Goal: Information Seeking & Learning: Learn about a topic

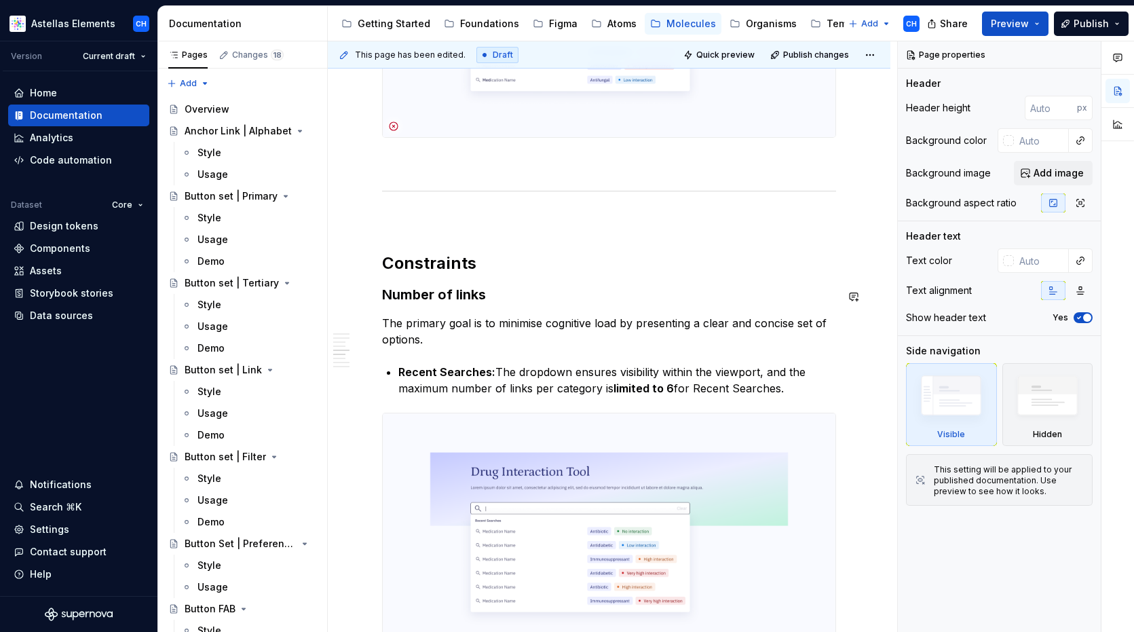
scroll to position [1205, 0]
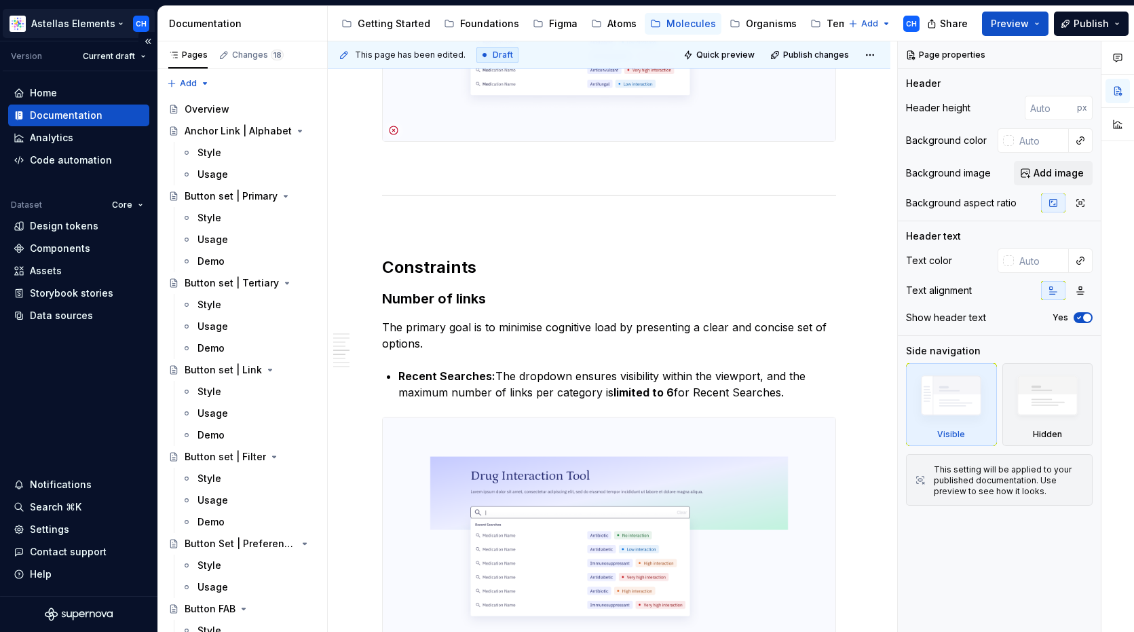
click at [63, 26] on html "Astellas Elements CH Version Current draft Home Documentation Analytics Code au…" at bounding box center [567, 316] width 1134 height 632
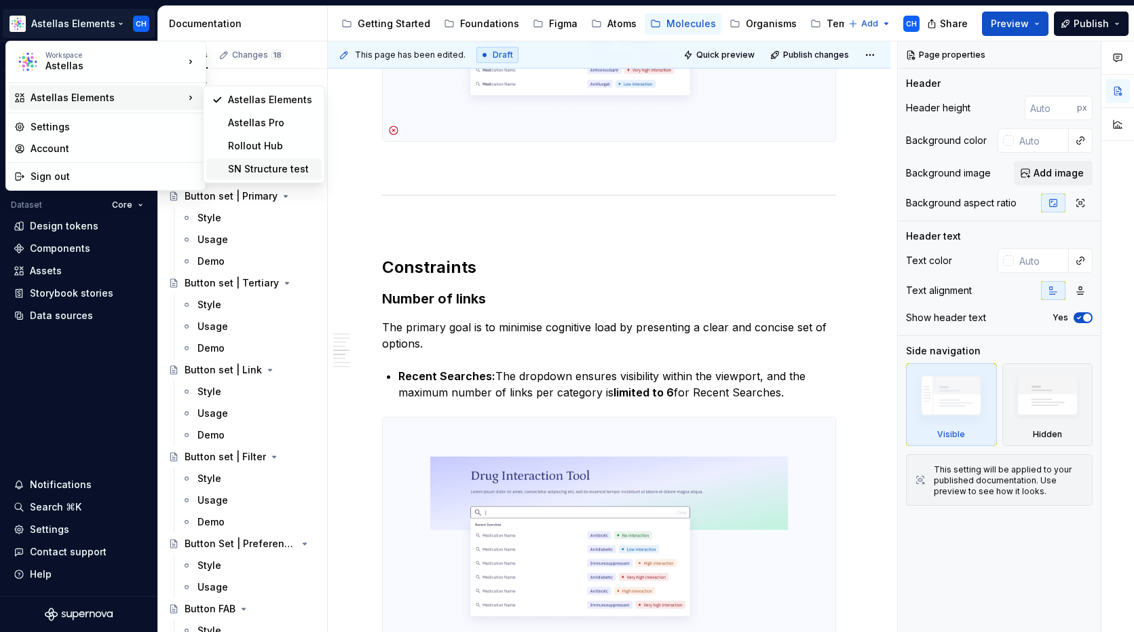
click at [248, 172] on div "SN Structure test" at bounding box center [272, 169] width 88 height 14
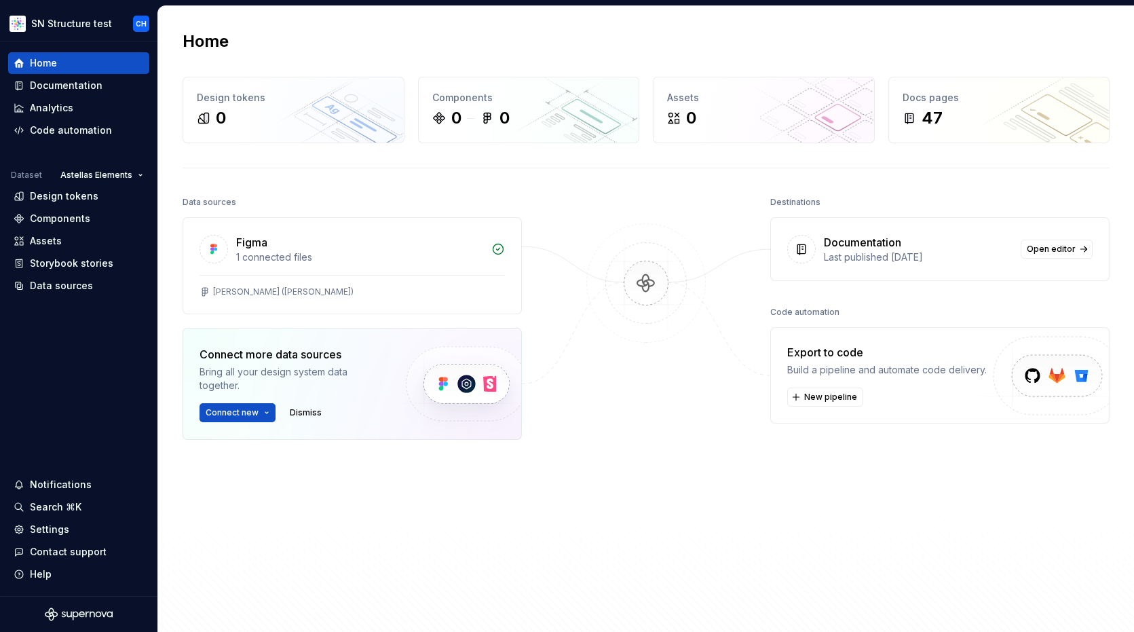
click at [374, 189] on div "Home Design tokens 0 Components 0 0 Assets 0 Docs pages 47 Data sources Figma 1…" at bounding box center [646, 328] width 976 height 644
click at [65, 85] on div "Documentation" at bounding box center [66, 86] width 73 height 14
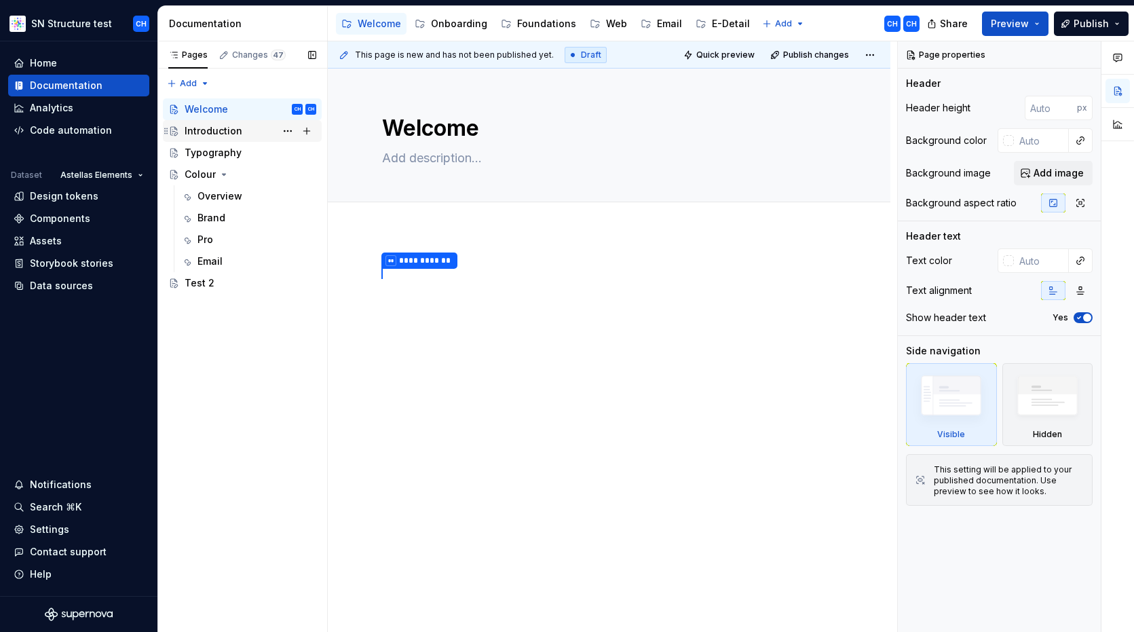
click at [221, 133] on div "Introduction" at bounding box center [214, 131] width 58 height 14
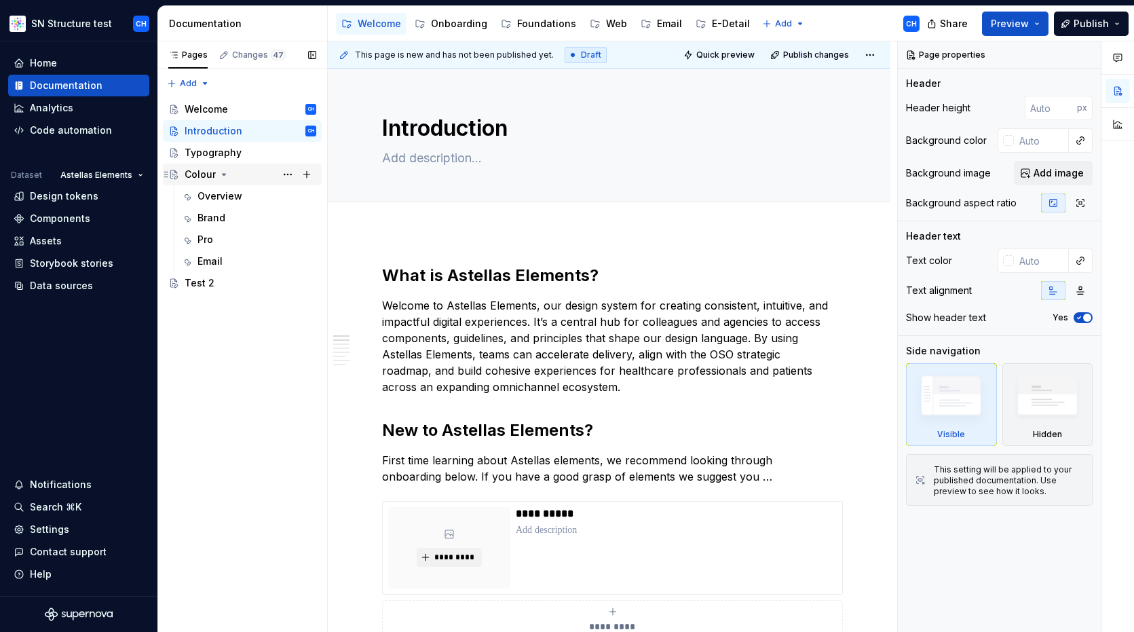
click at [206, 177] on div "Colour" at bounding box center [200, 175] width 31 height 14
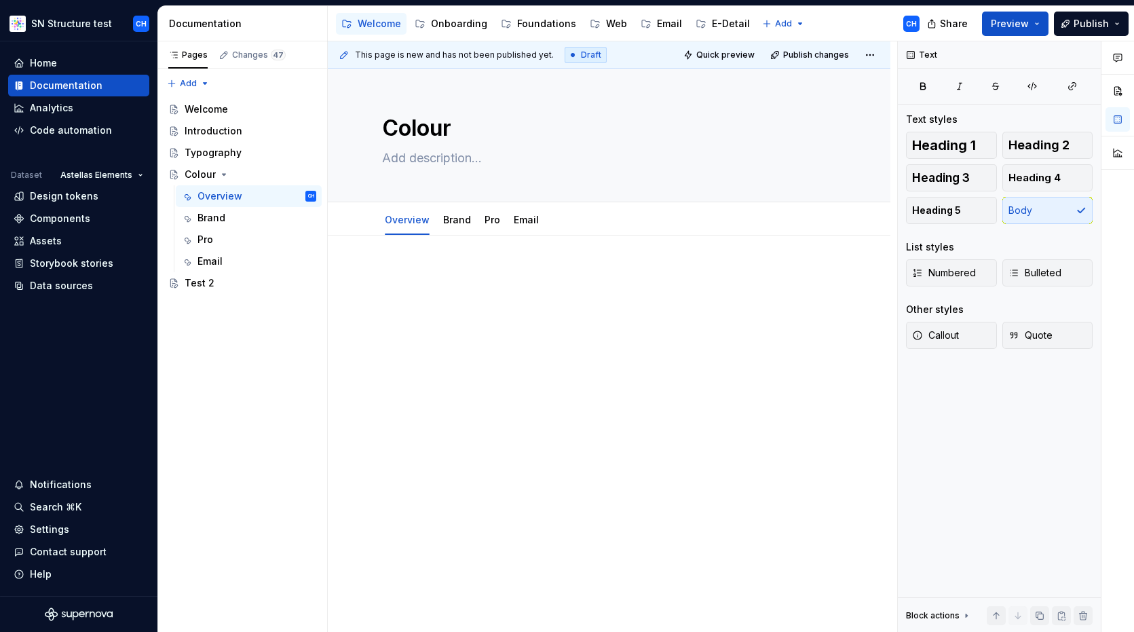
type textarea "*"
